Goal: Task Accomplishment & Management: Manage account settings

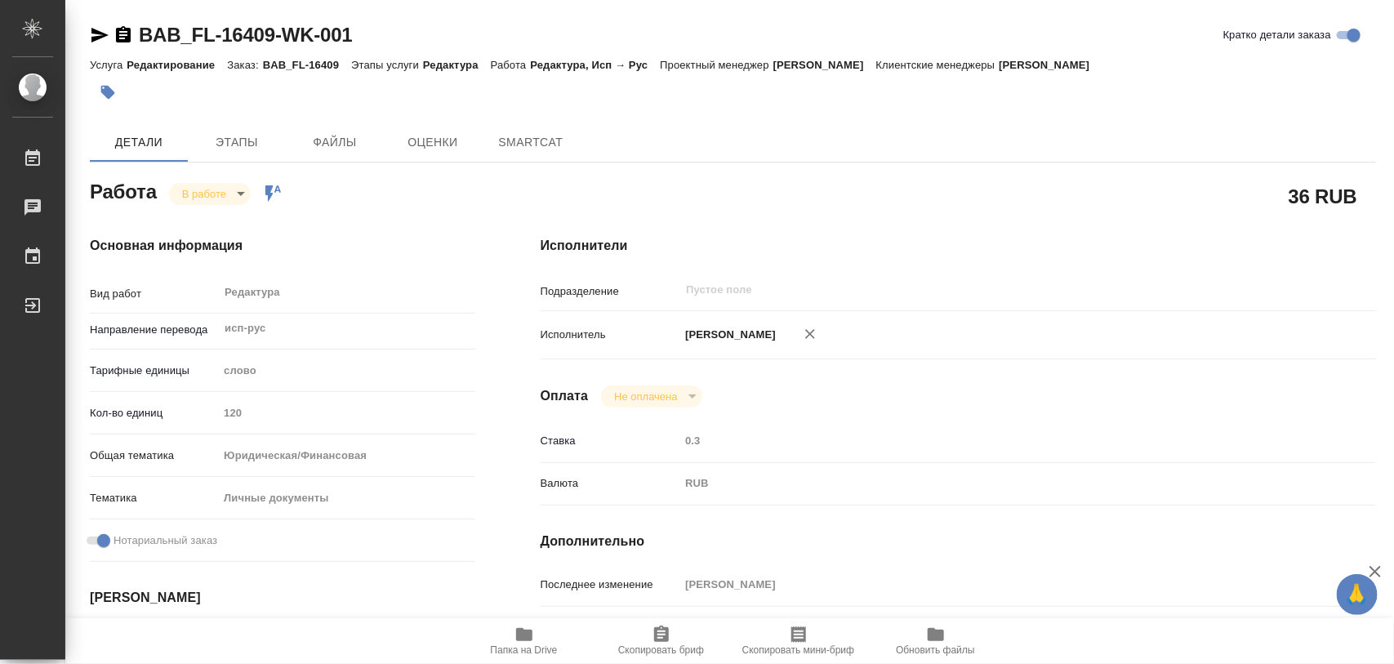
type textarea "x"
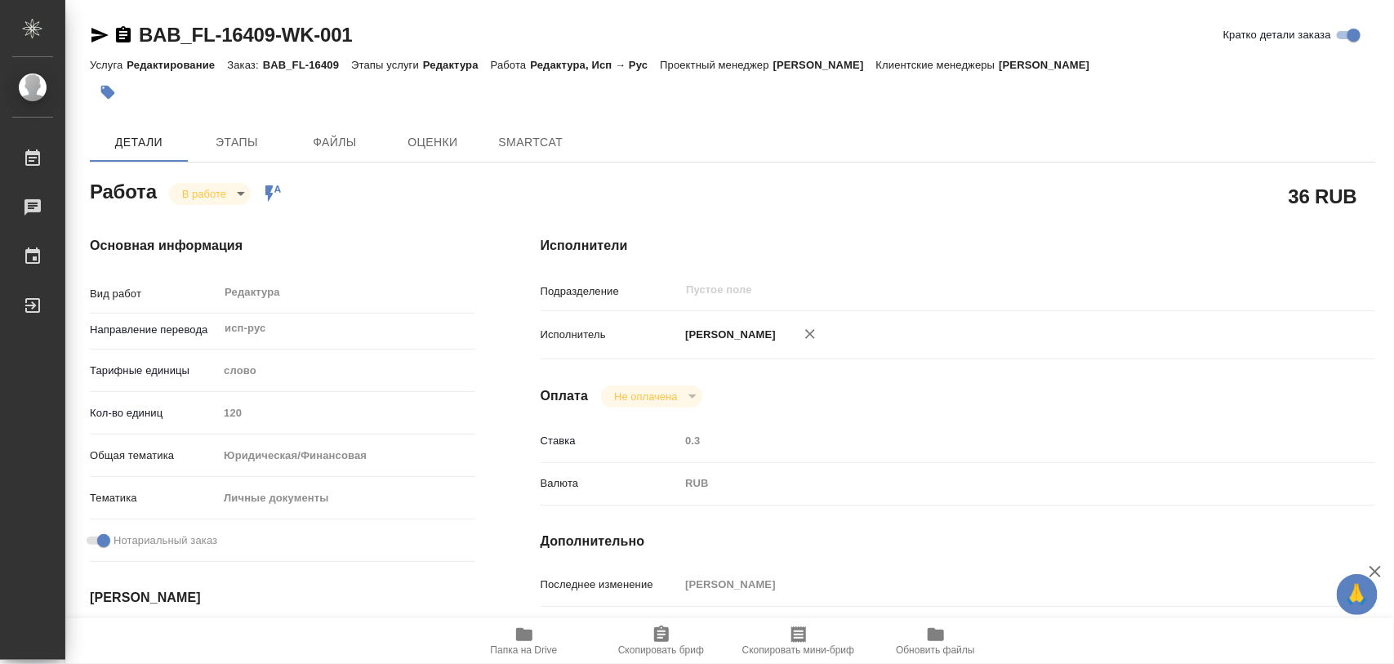
type textarea "x"
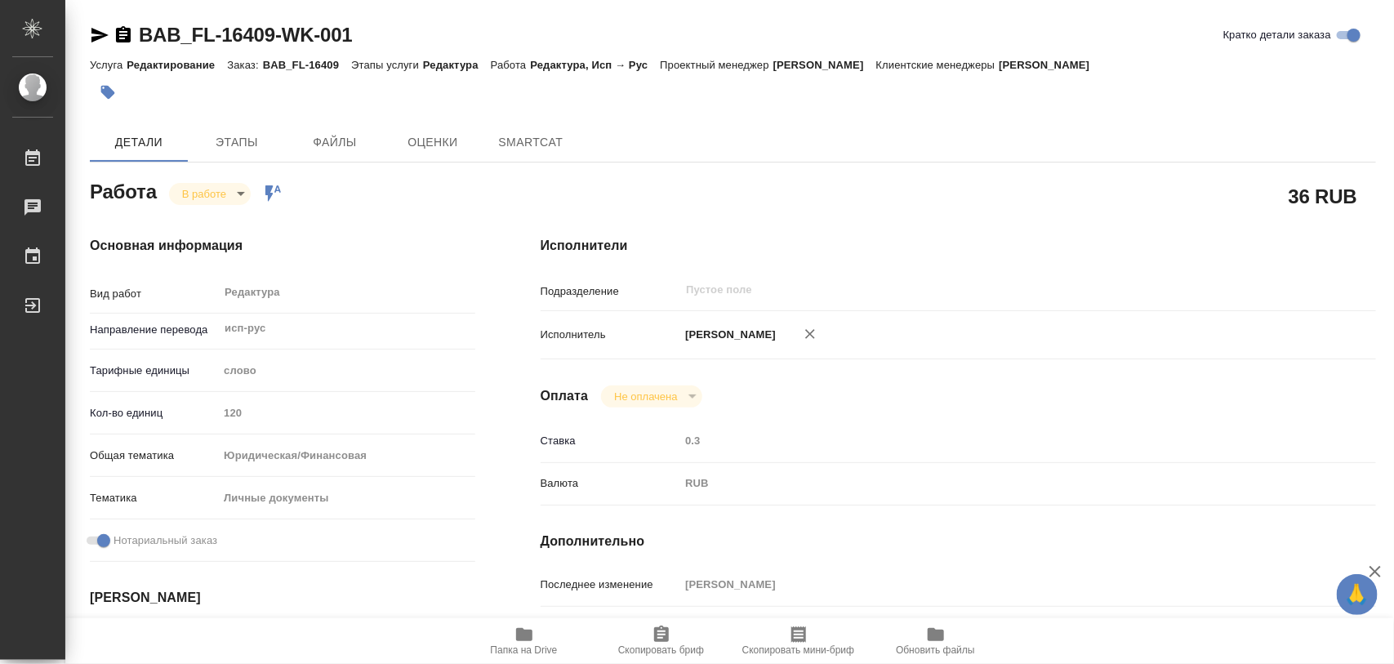
type textarea "x"
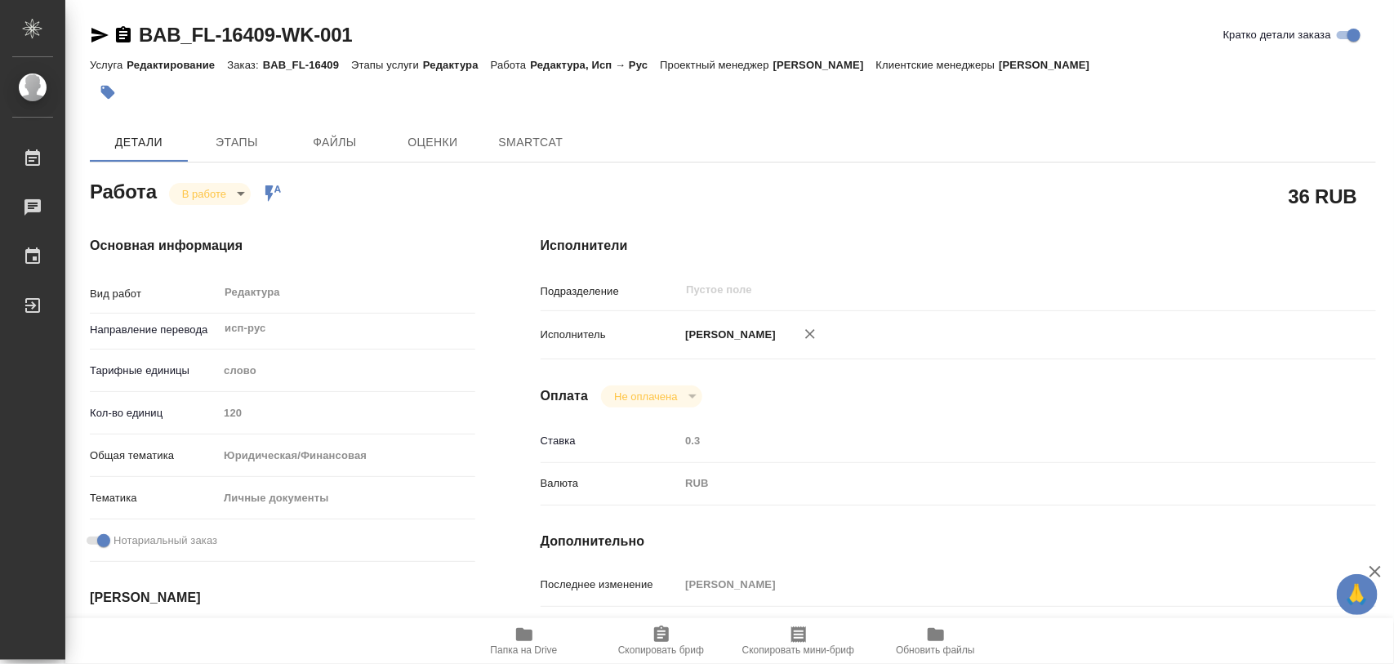
type textarea "x"
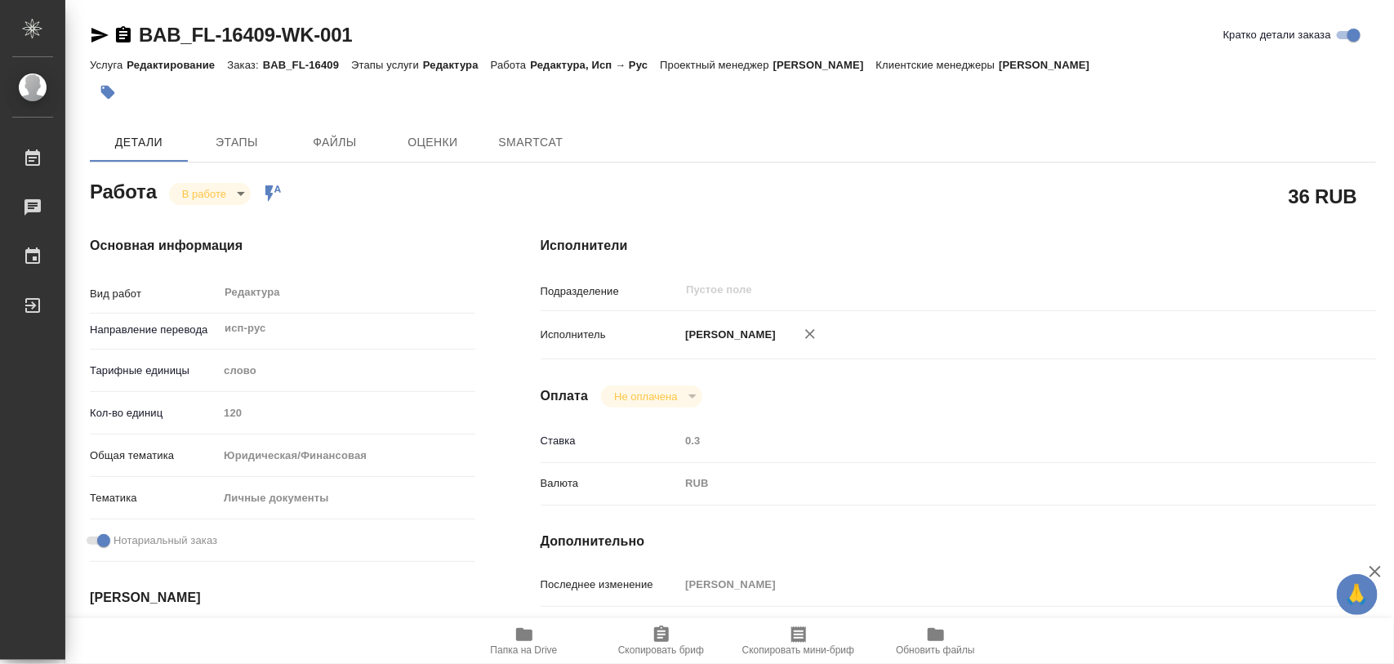
type textarea "x"
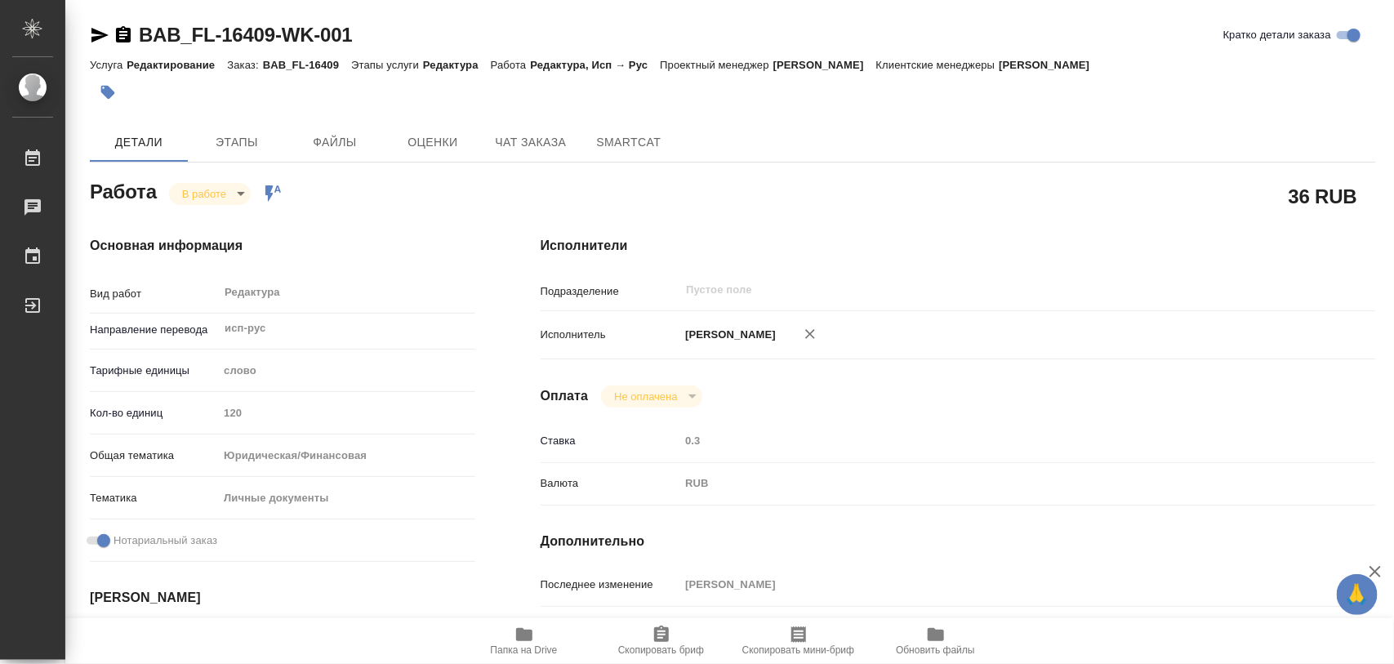
type textarea "x"
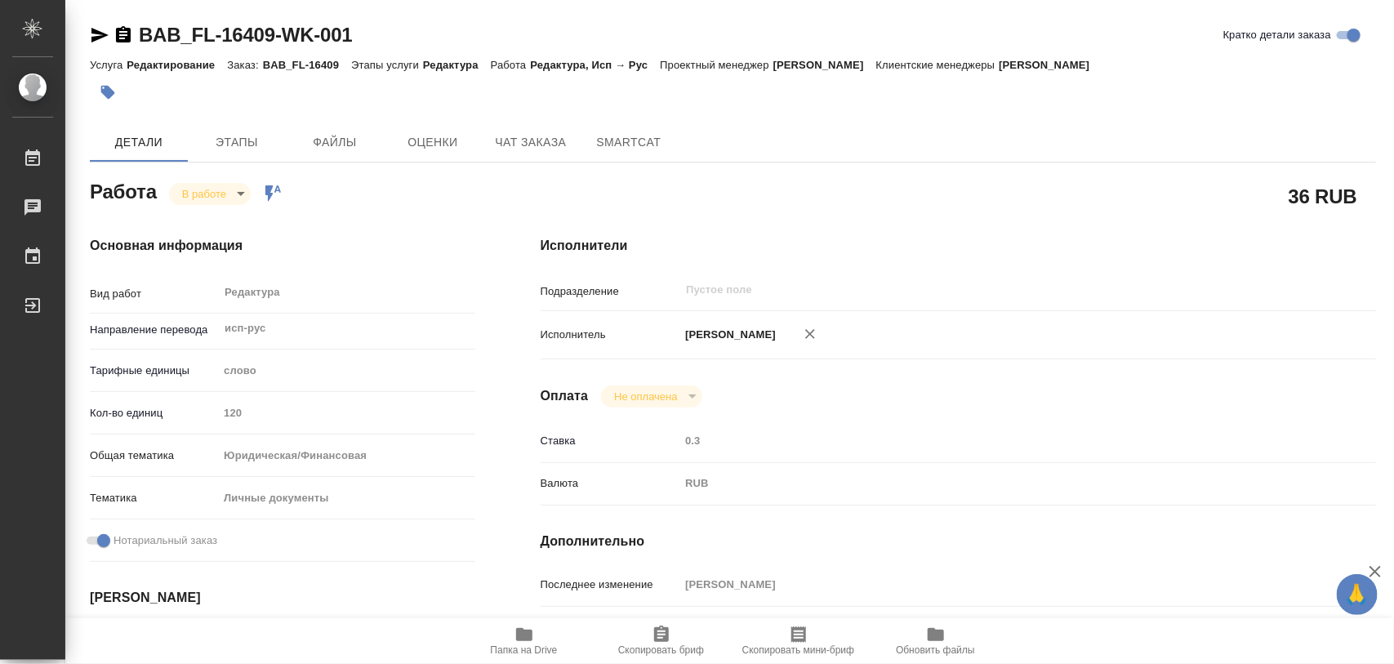
type textarea "x"
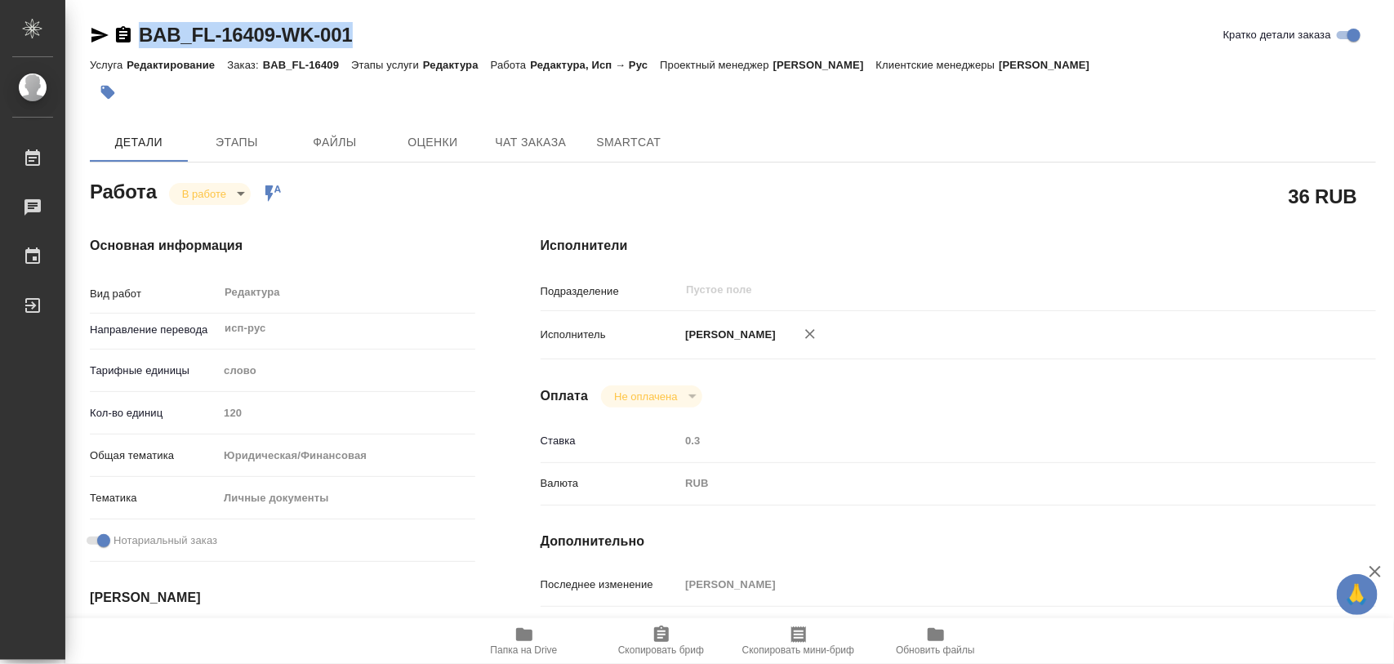
drag, startPoint x: 374, startPoint y: 33, endPoint x: 140, endPoint y: 17, distance: 234.9
copy link "BAB_FL-16409-WK-001"
type textarea "x"
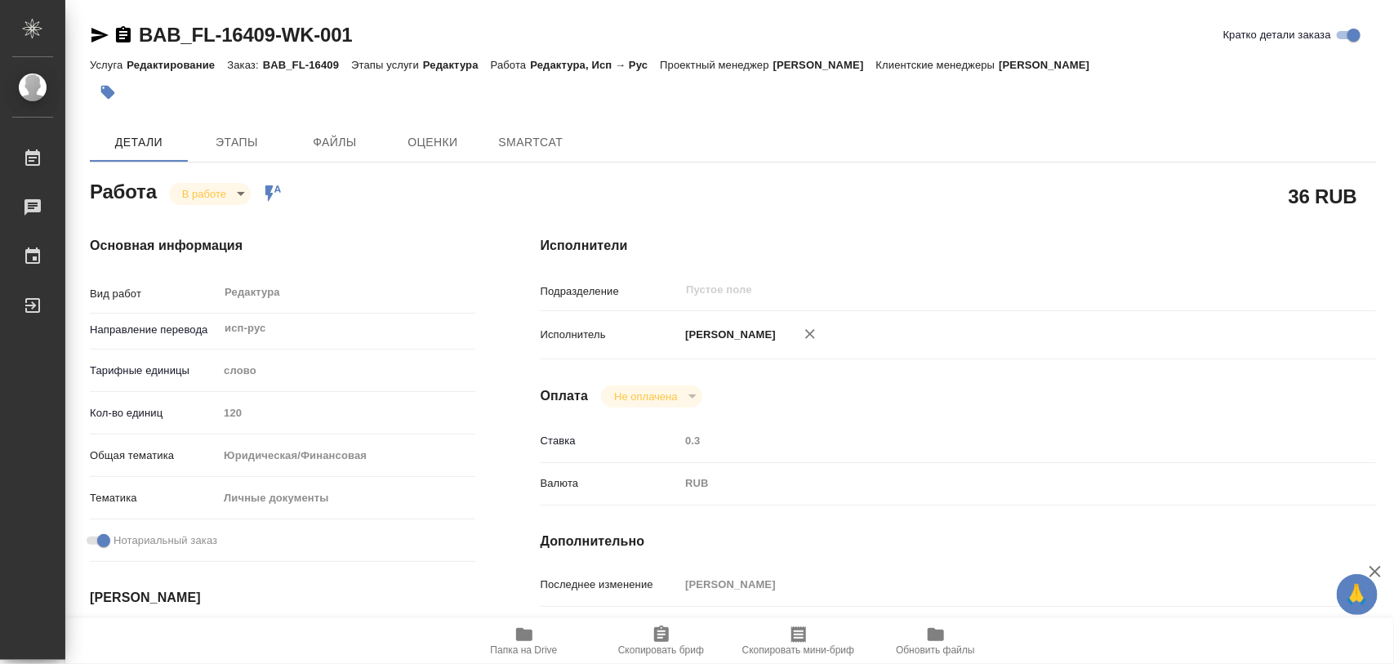
type textarea "x"
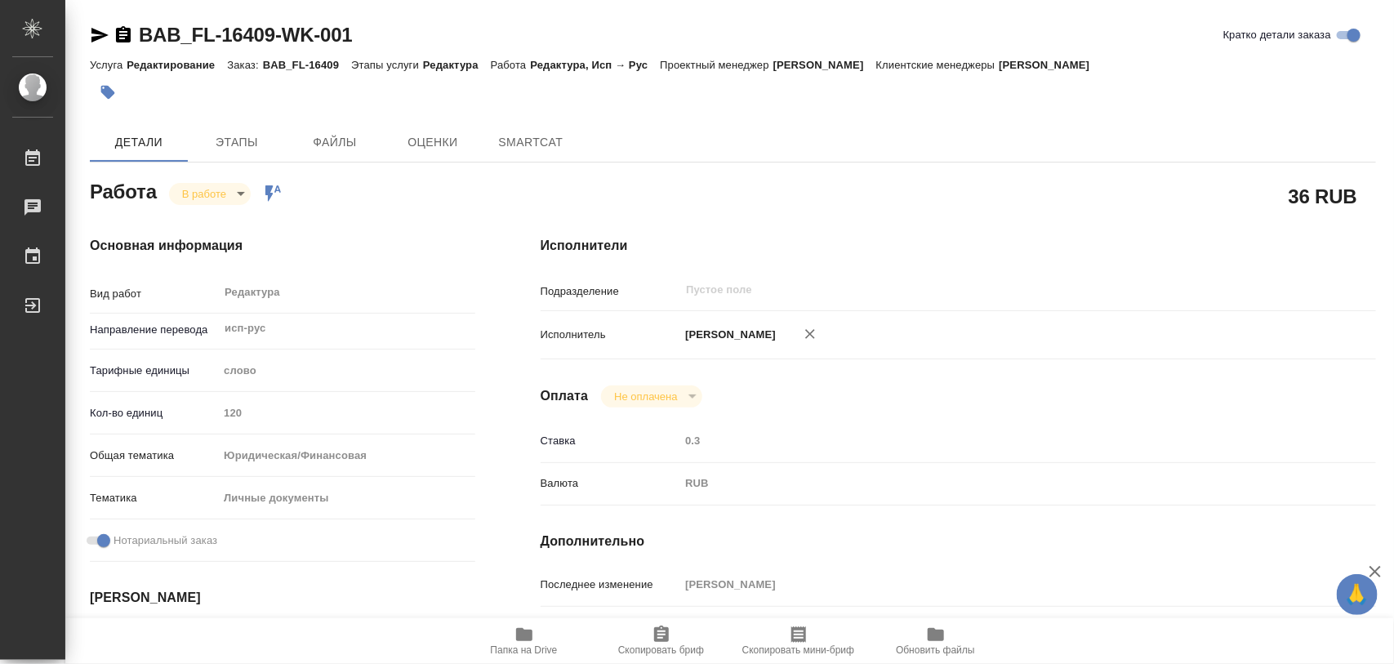
type textarea "x"
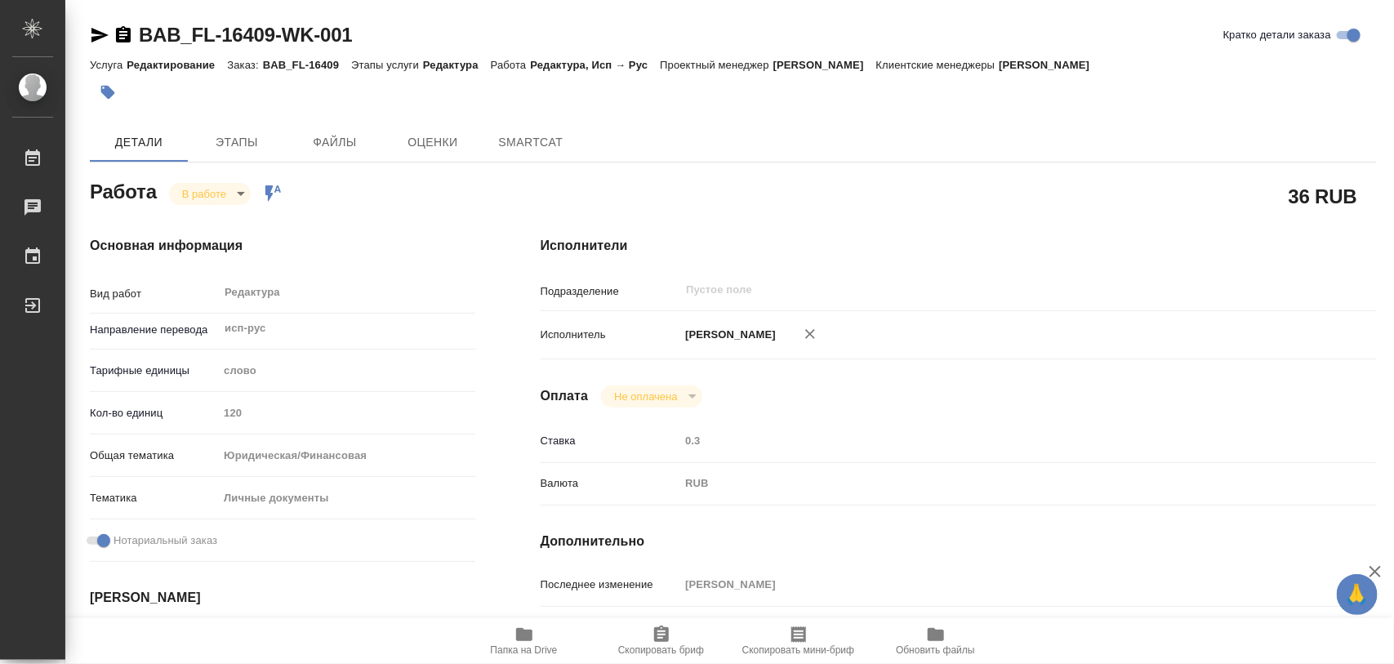
type textarea "x"
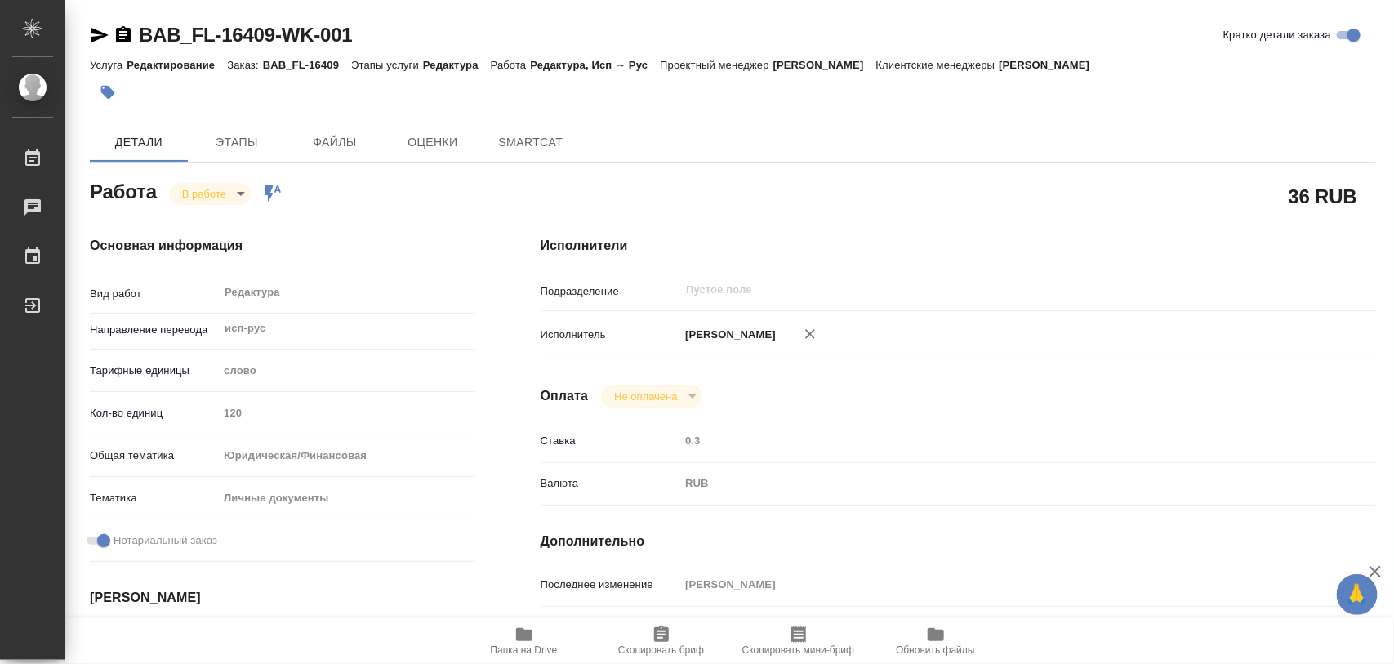
type textarea "x"
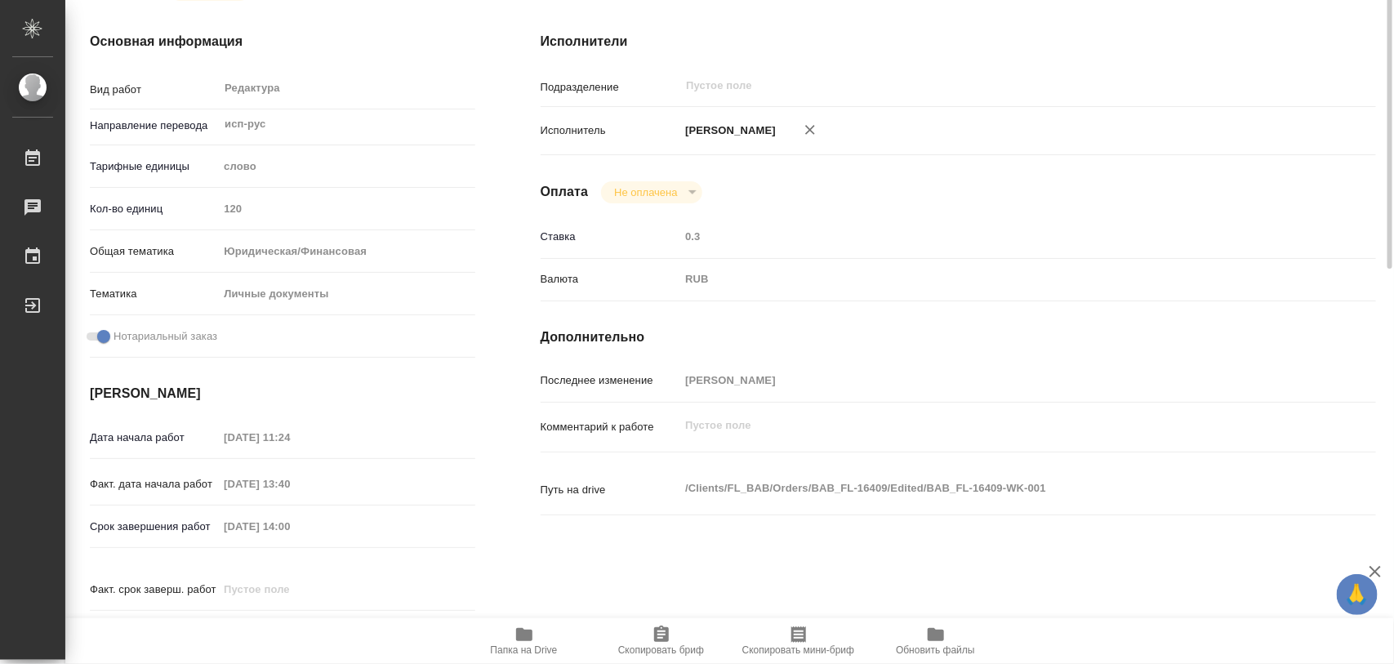
type textarea "x"
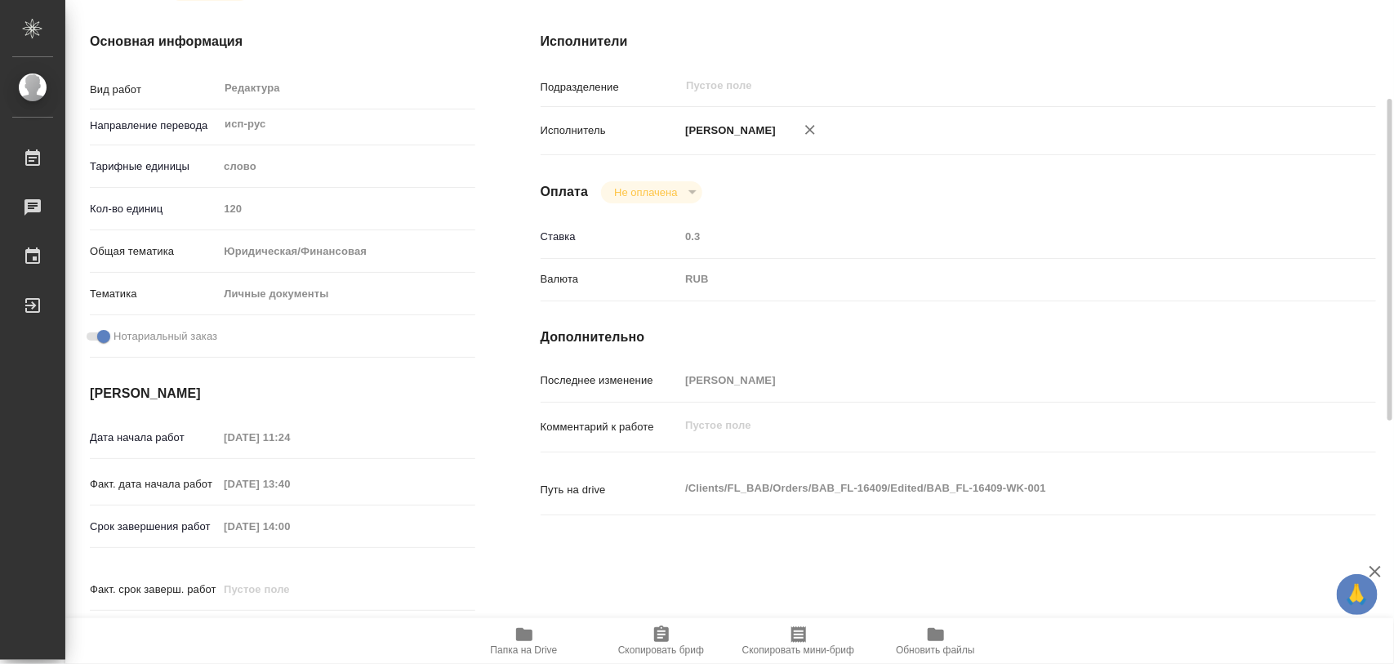
type textarea "x"
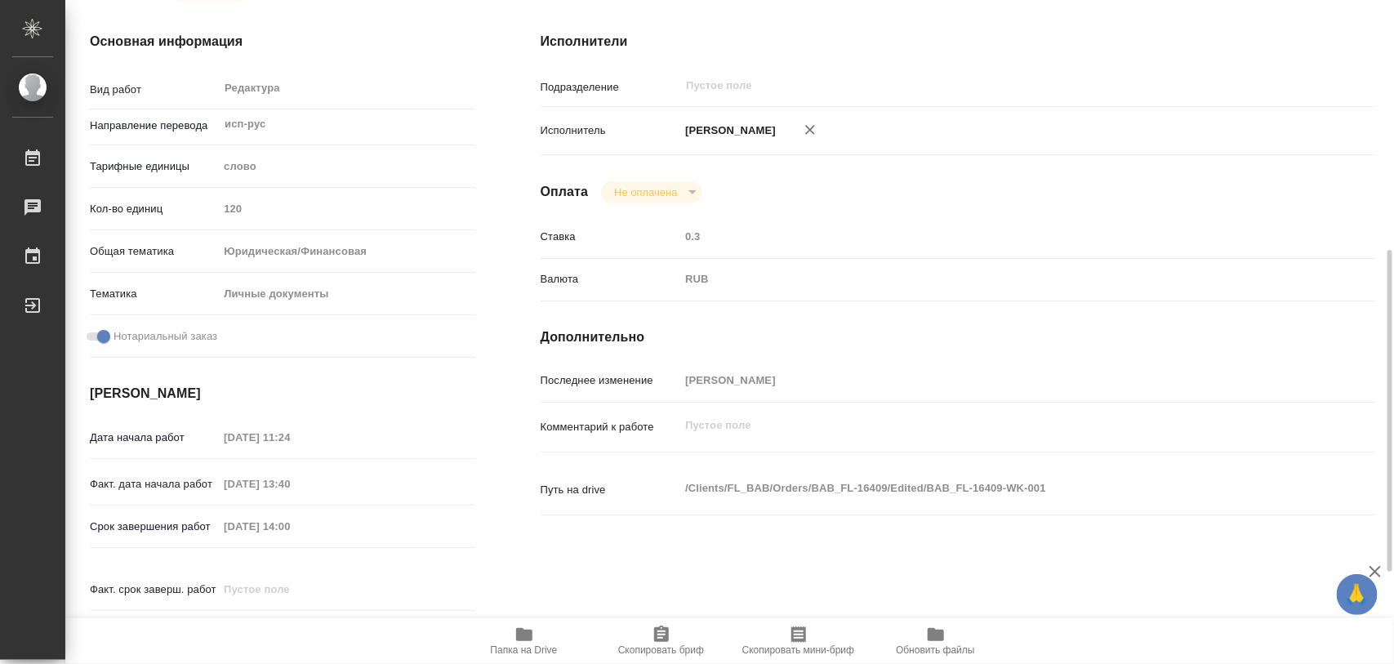
scroll to position [306, 0]
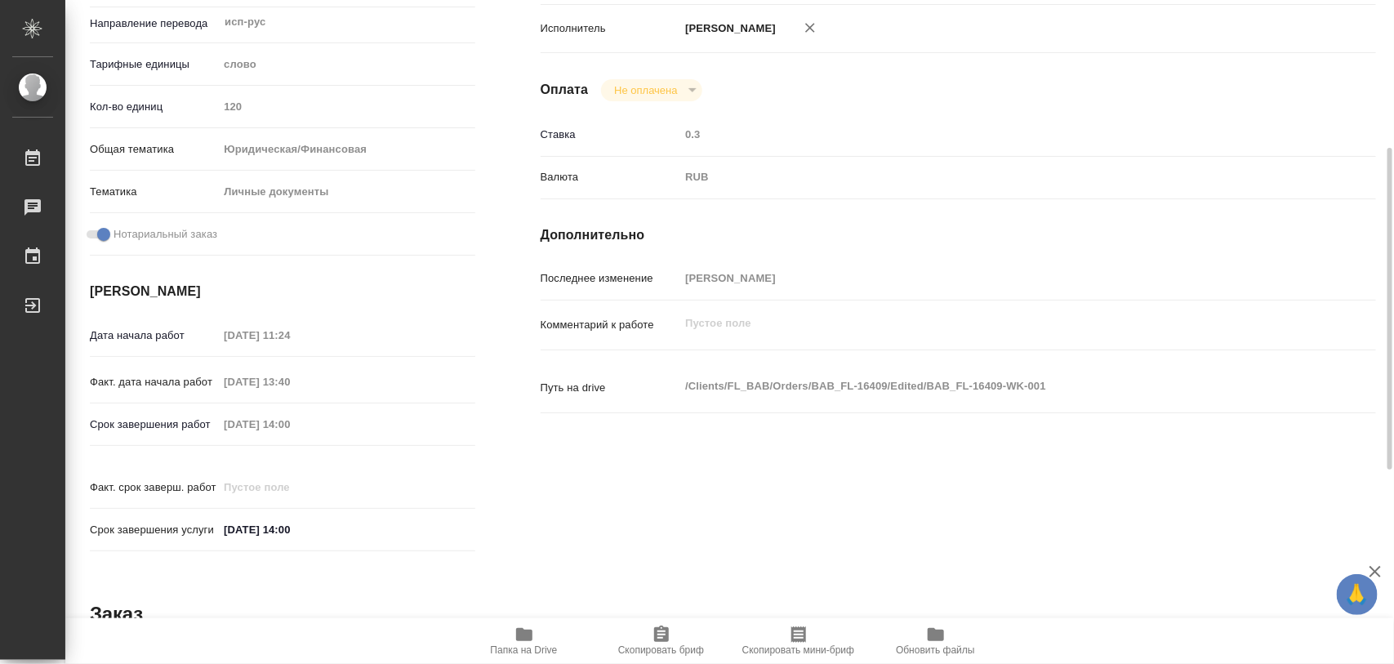
type textarea "x"
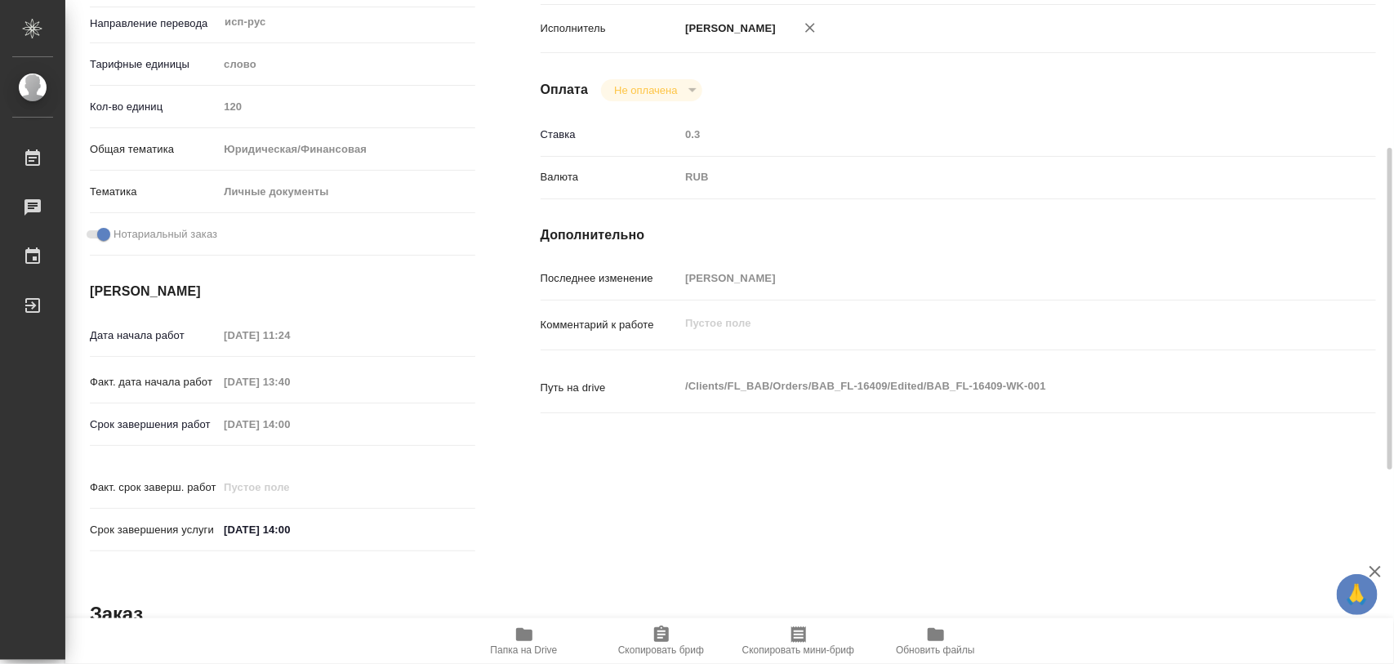
scroll to position [708, 0]
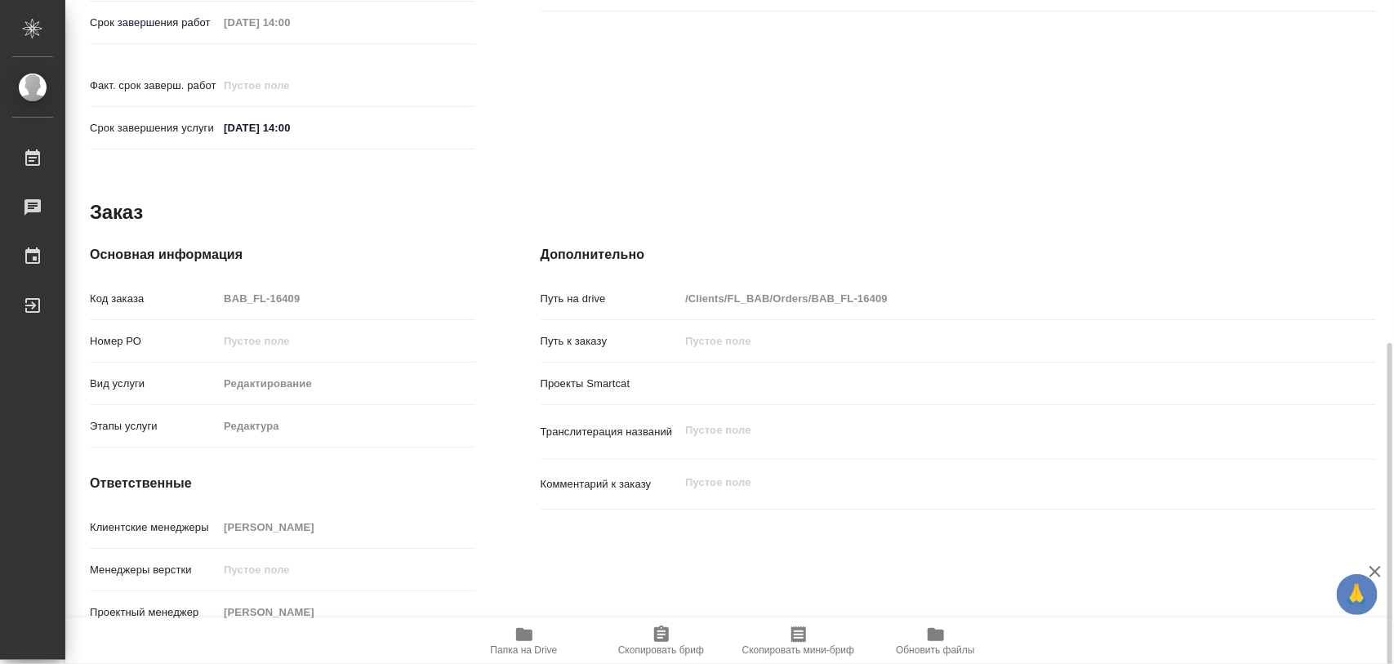
click at [643, 638] on span "Скопировать бриф" at bounding box center [662, 640] width 118 height 31
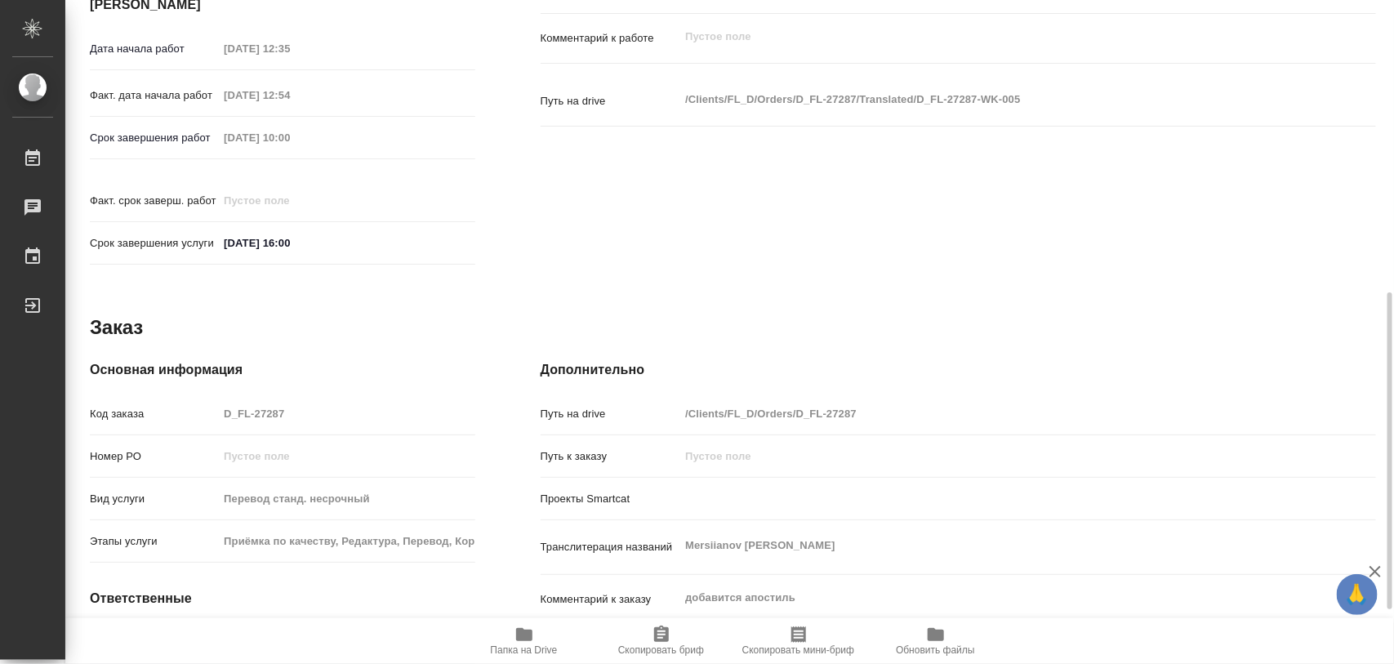
scroll to position [728, 0]
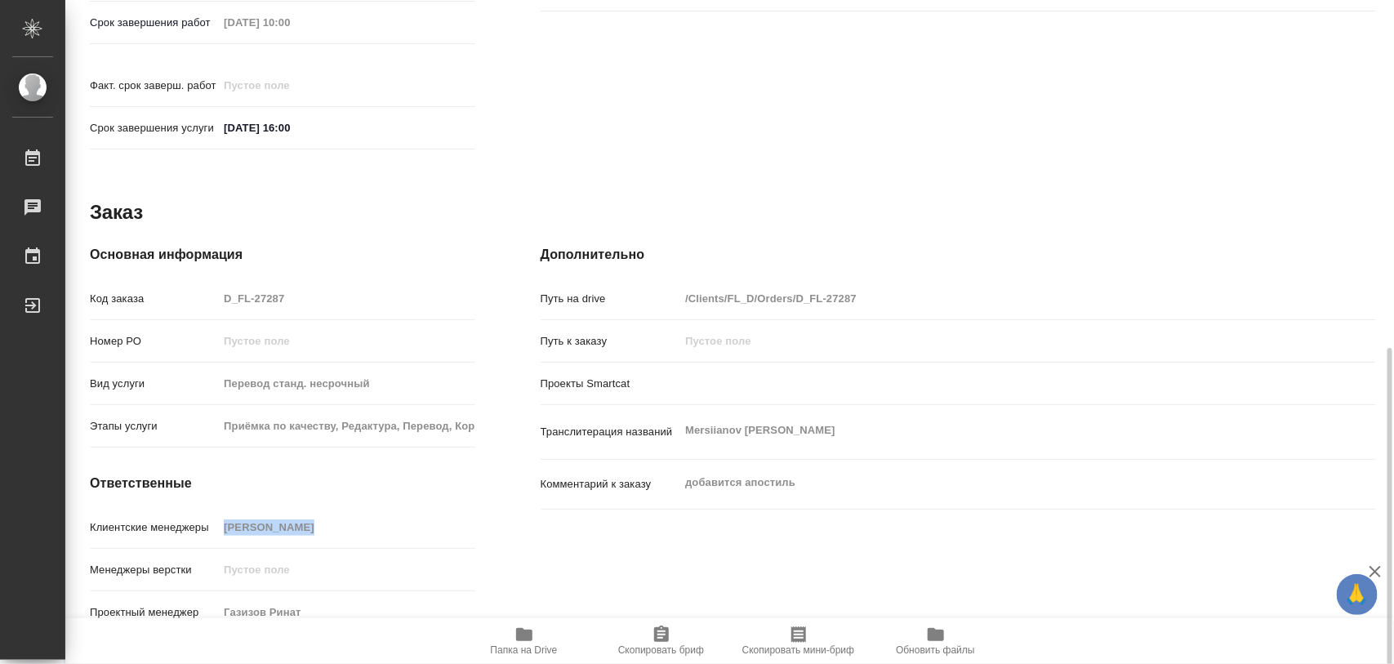
drag, startPoint x: 216, startPoint y: 510, endPoint x: 333, endPoint y: 525, distance: 117.7
click at [333, 525] on div "Клиентские менеджеры [PERSON_NAME]" at bounding box center [282, 534] width 385 height 42
click at [665, 638] on icon "button" at bounding box center [661, 633] width 15 height 16
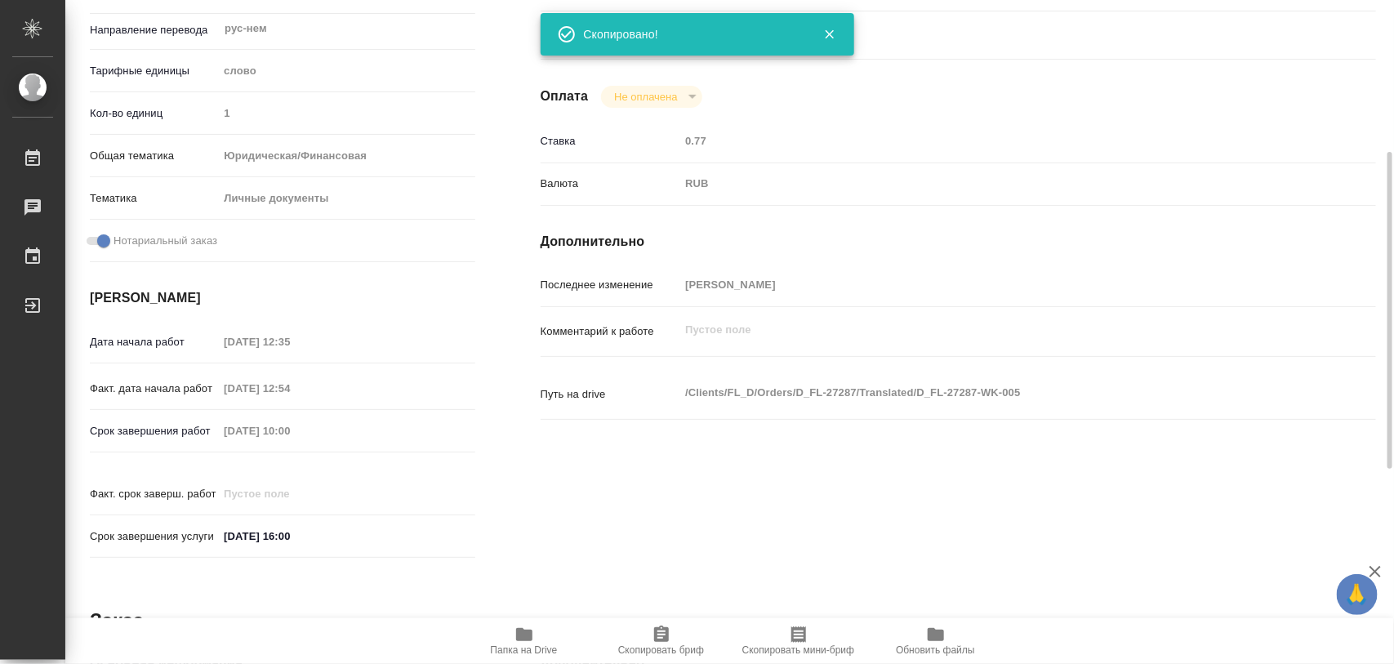
scroll to position [13, 0]
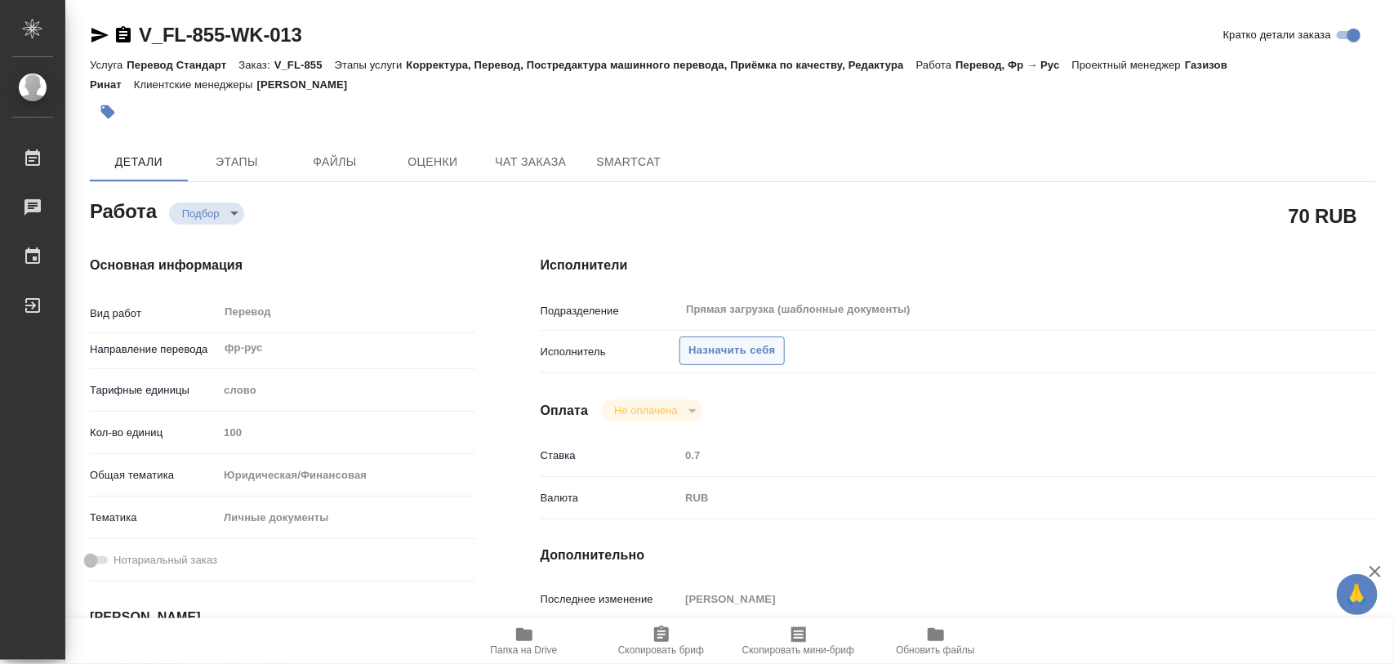
click at [735, 351] on span "Назначить себя" at bounding box center [731, 350] width 87 height 19
type textarea "x"
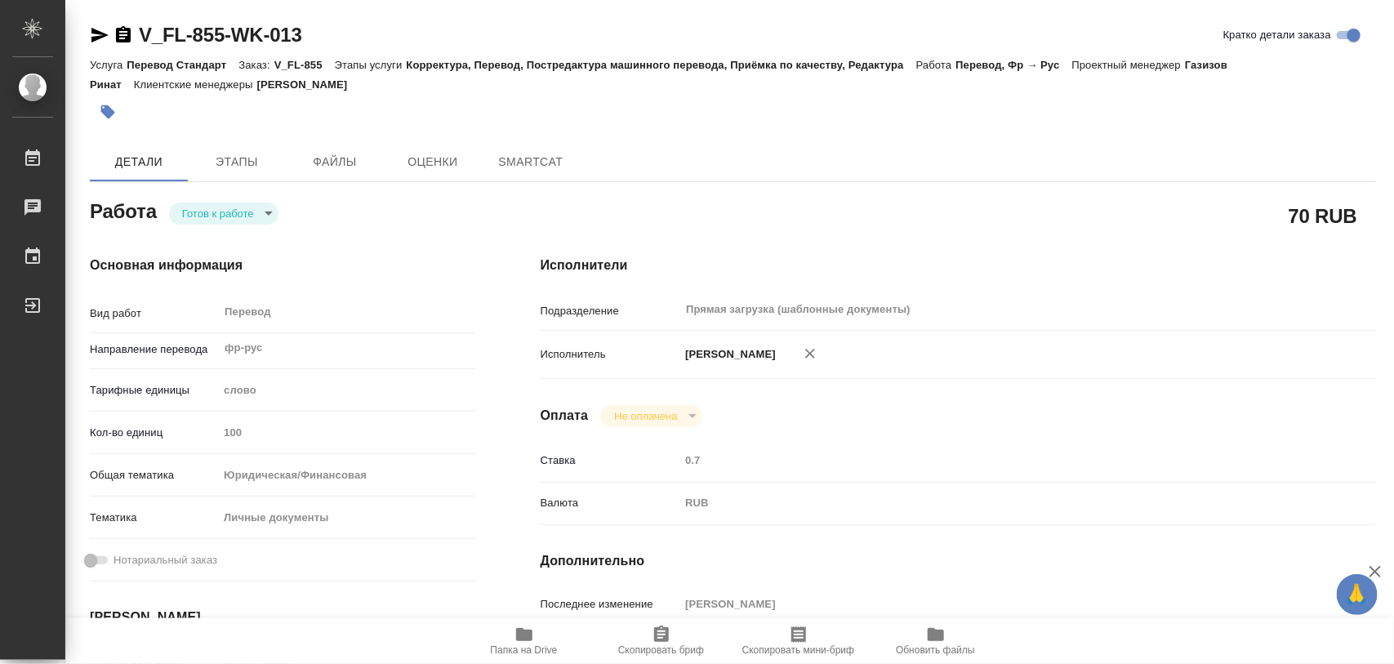
type textarea "x"
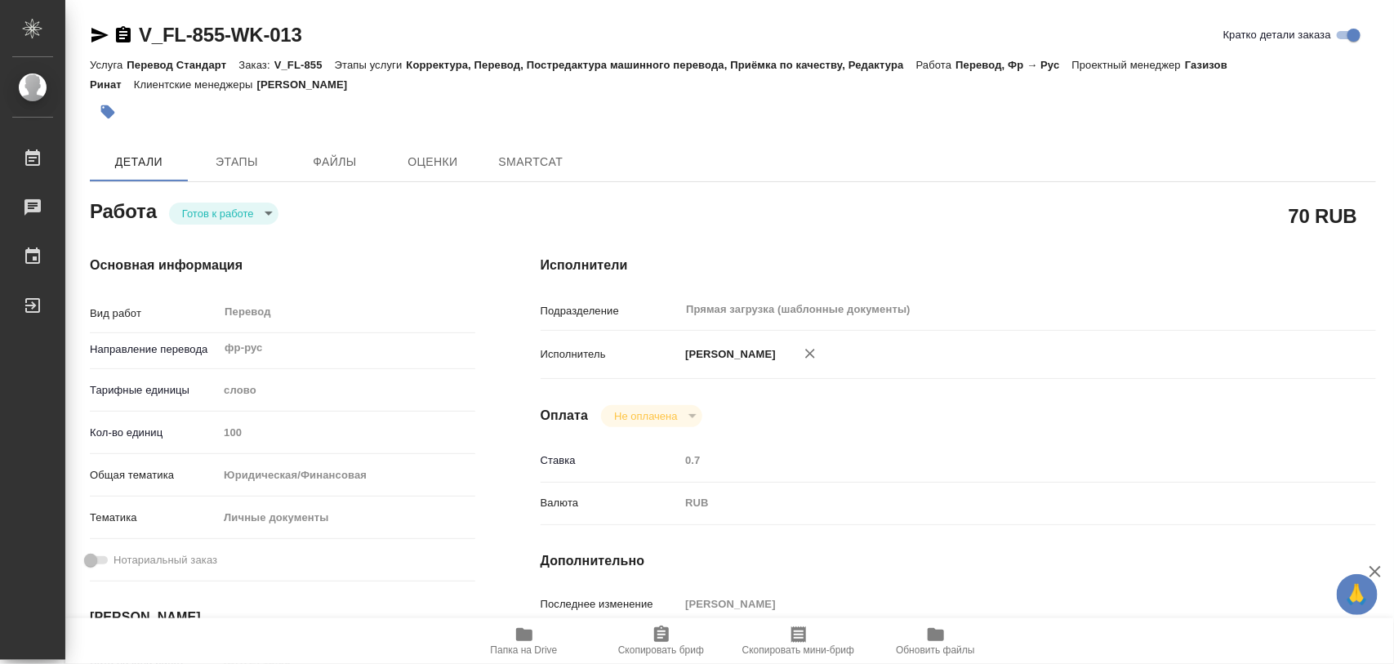
type textarea "x"
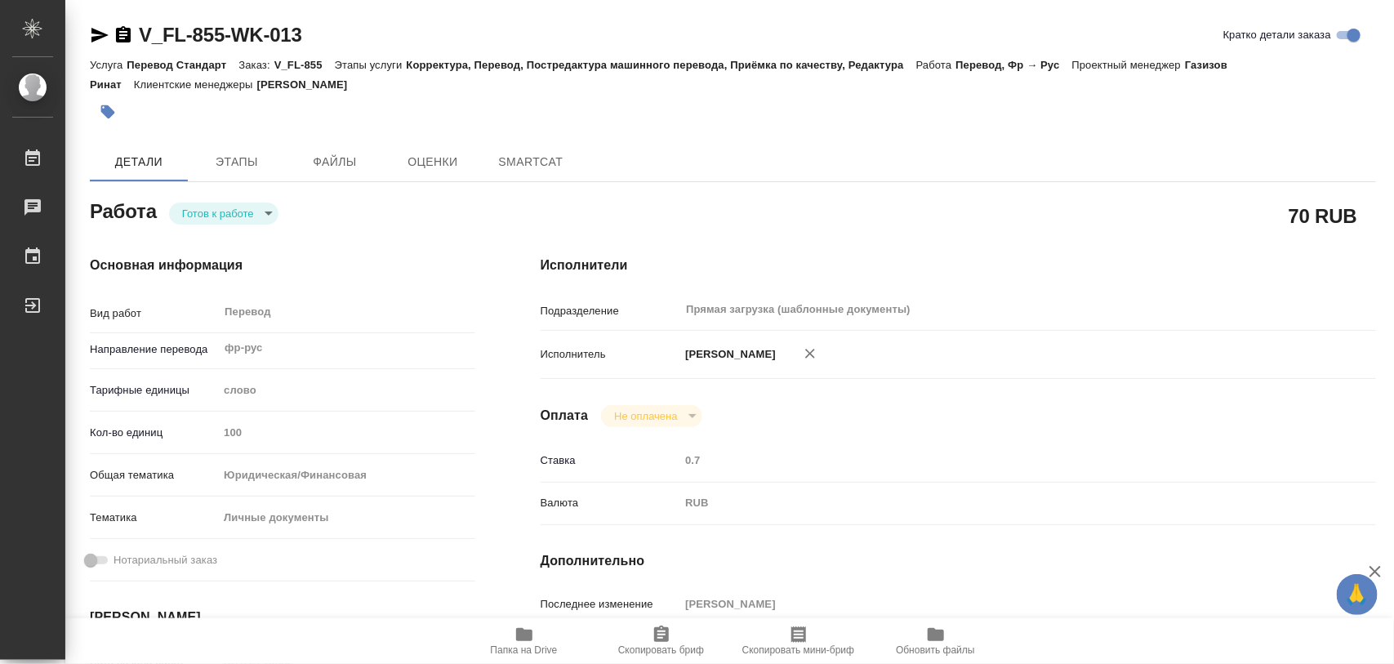
type textarea "x"
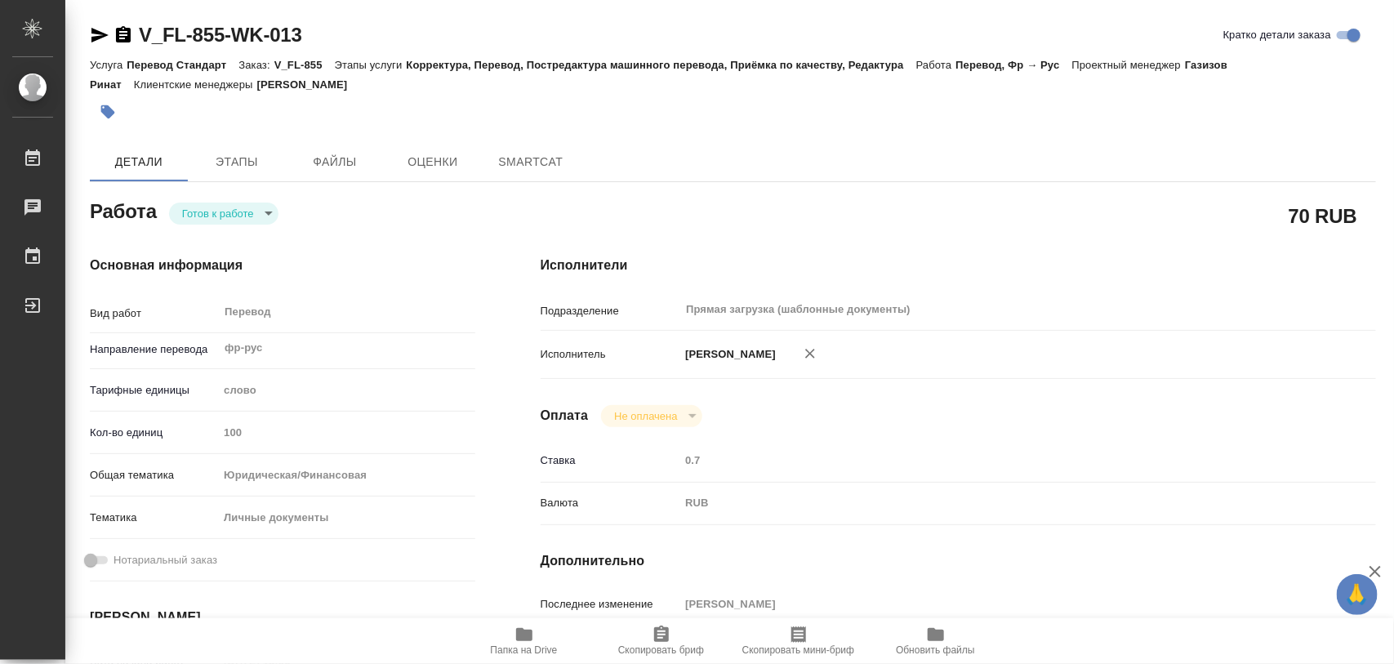
type textarea "x"
click at [532, 641] on icon "button" at bounding box center [524, 635] width 20 height 20
type textarea "x"
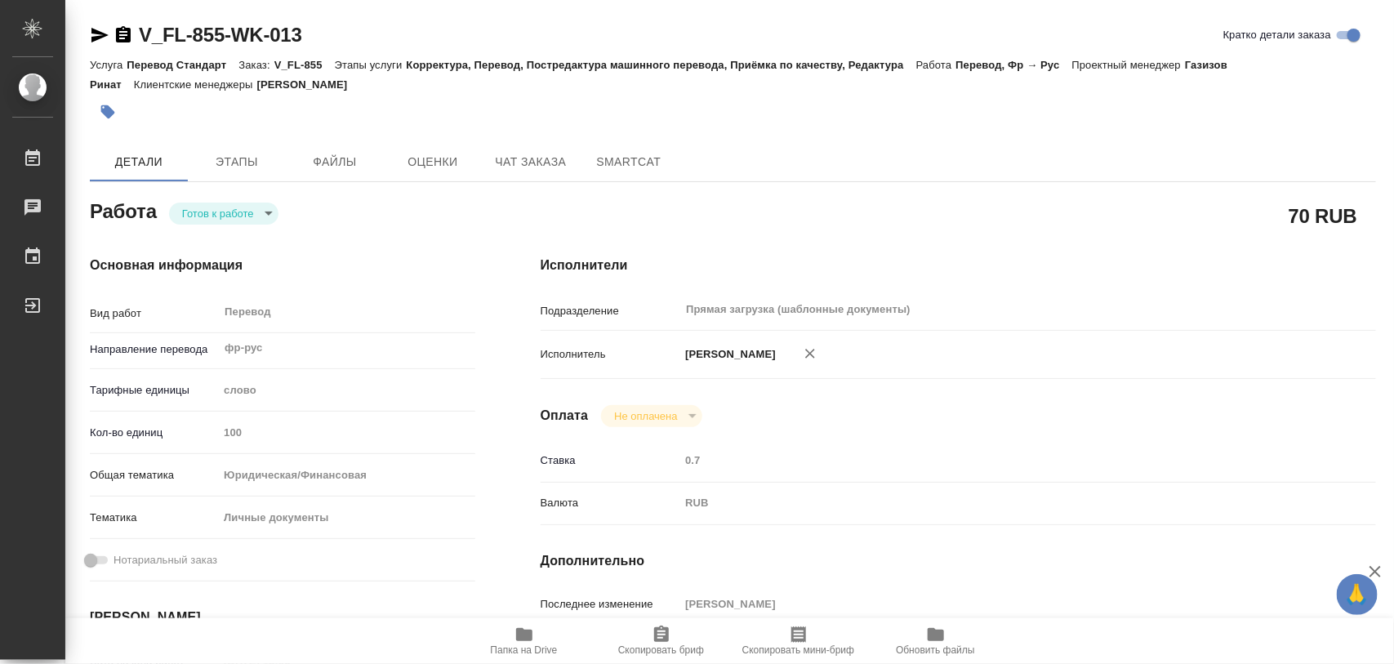
type textarea "x"
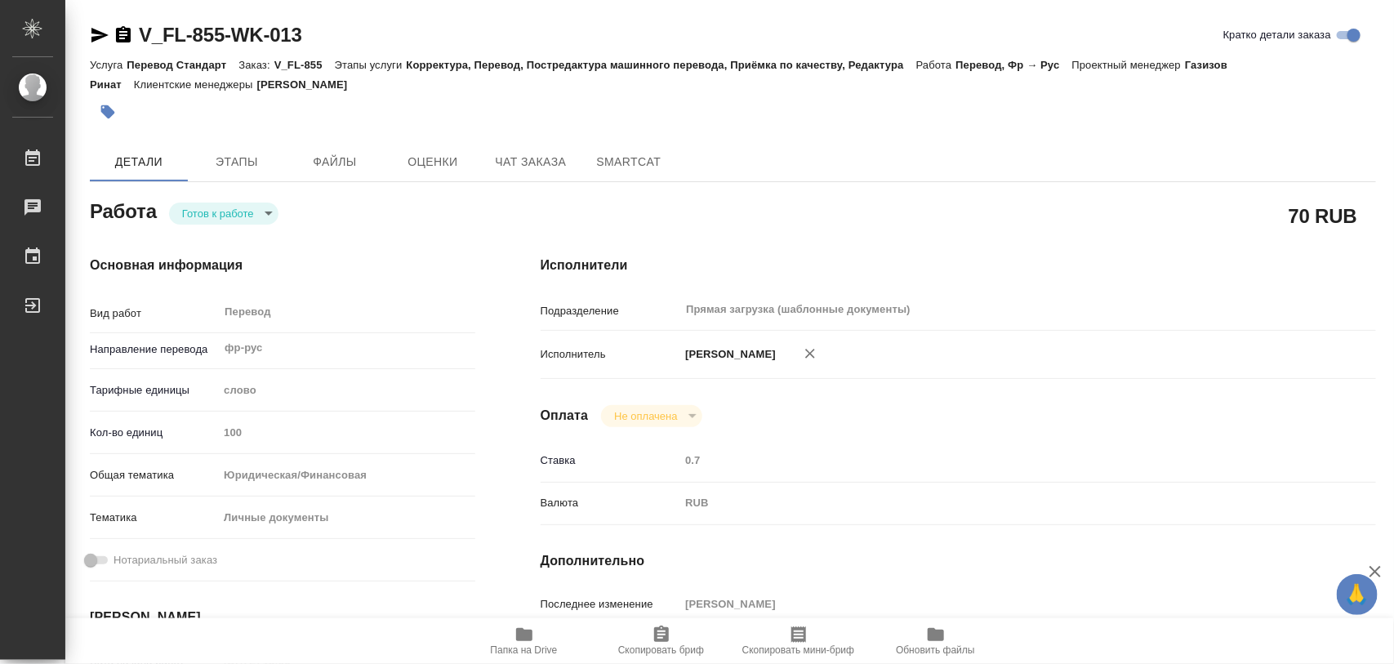
type textarea "x"
click at [264, 214] on body "🙏 .cls-1 fill:#fff; AWATERA Iglakov Maksim Работы Чаты График Выйти V_FL-855-WK…" at bounding box center [697, 332] width 1394 height 664
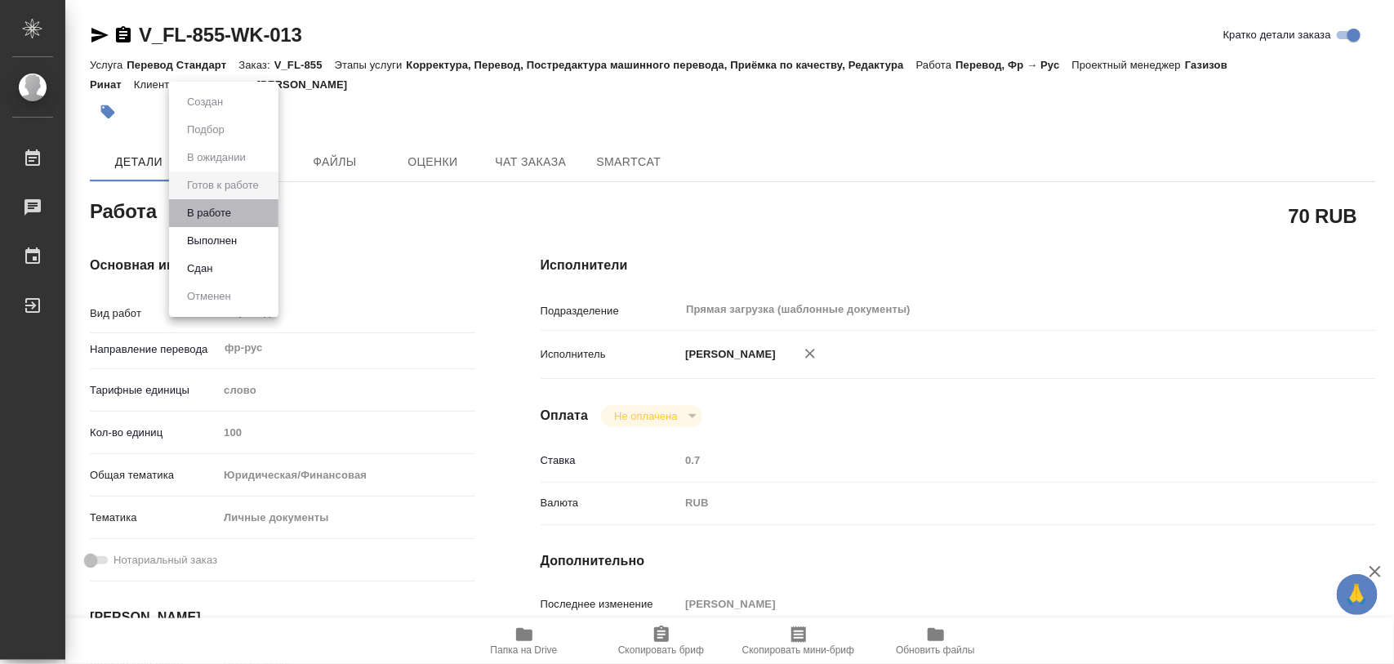
click at [238, 212] on li "В работе" at bounding box center [223, 213] width 109 height 28
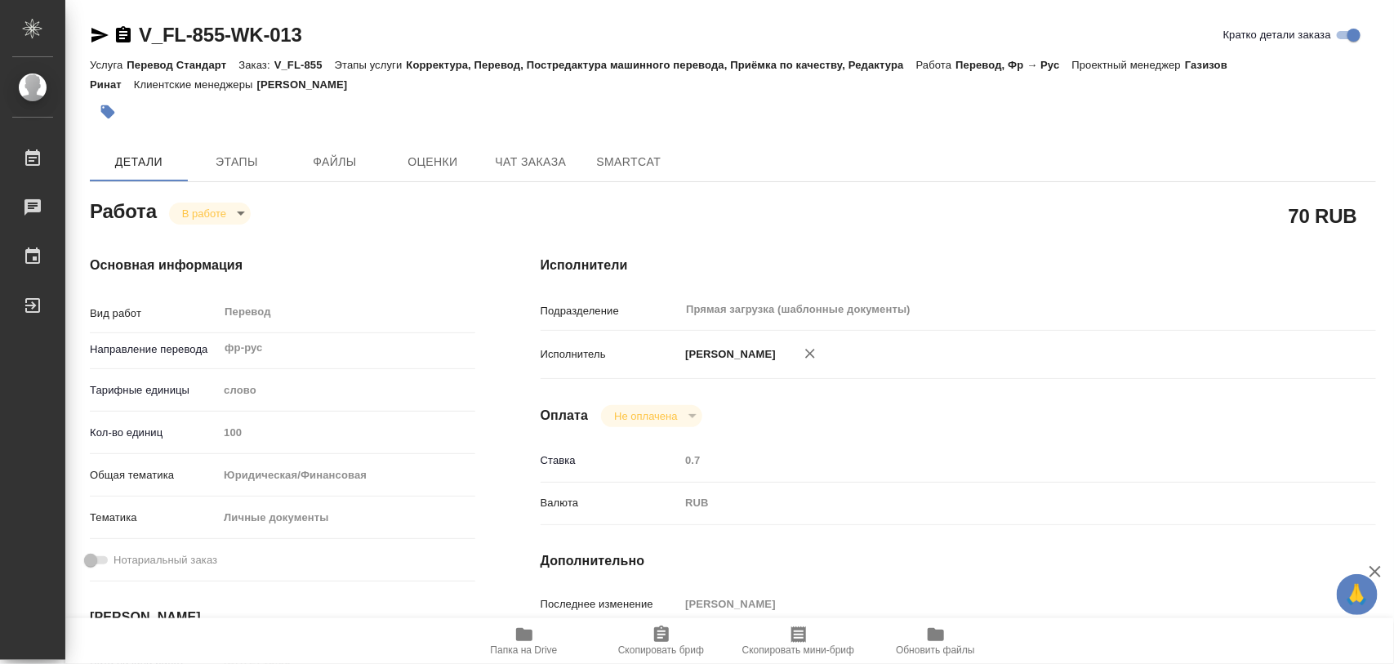
type textarea "x"
